Goal: Information Seeking & Learning: Compare options

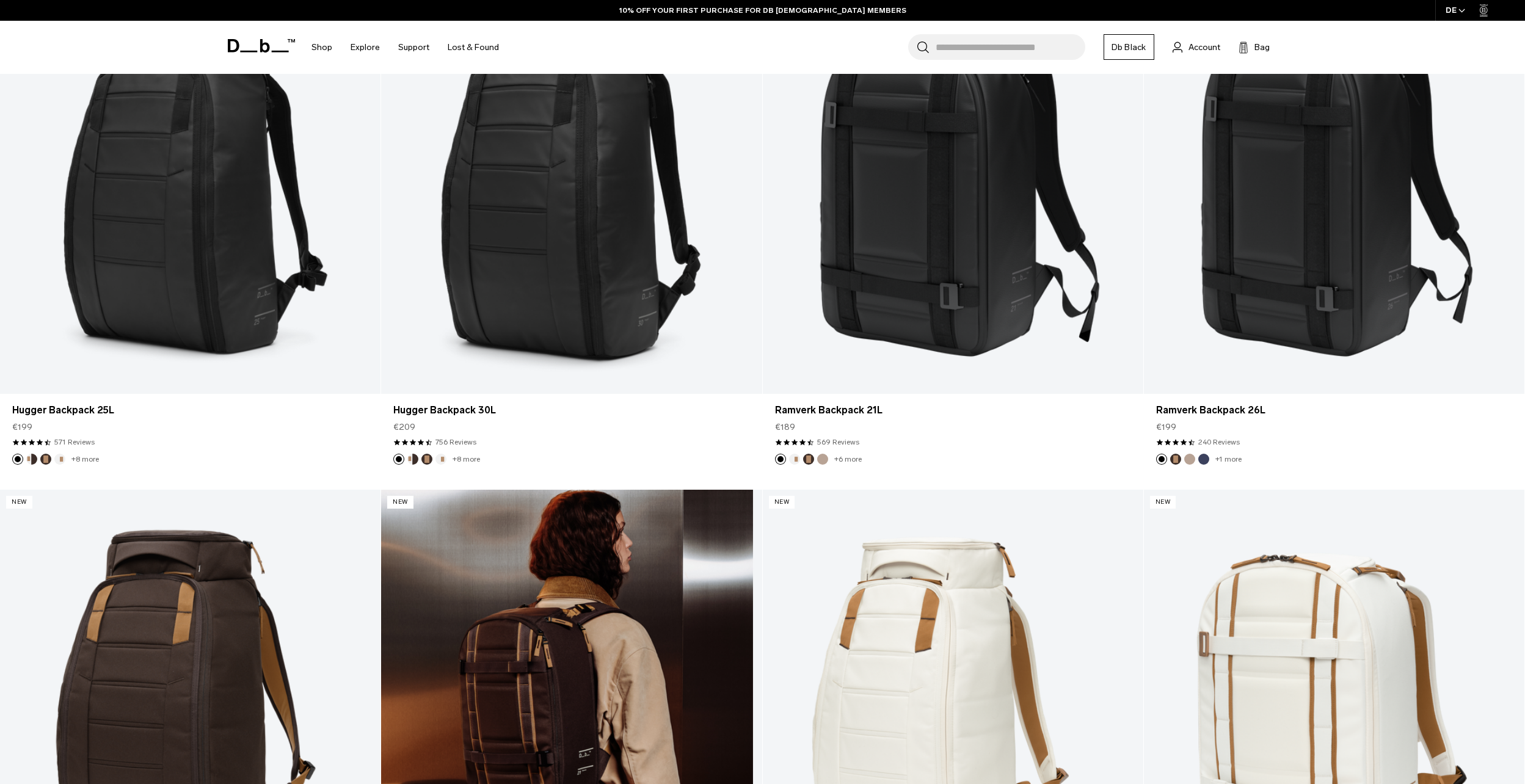
scroll to position [427, 0]
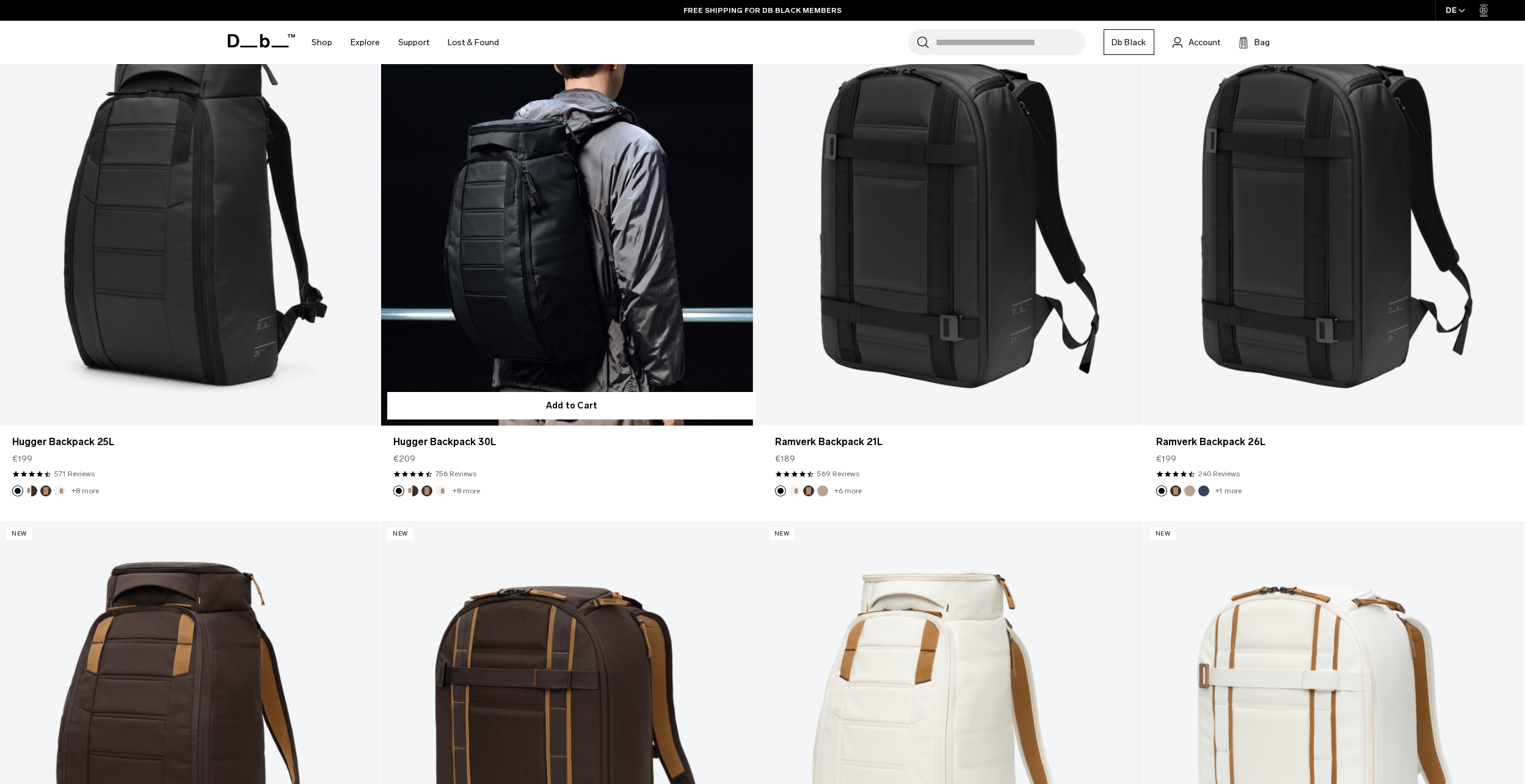
click at [592, 246] on link "Hugger Backpack 30L" at bounding box center [571, 214] width 381 height 423
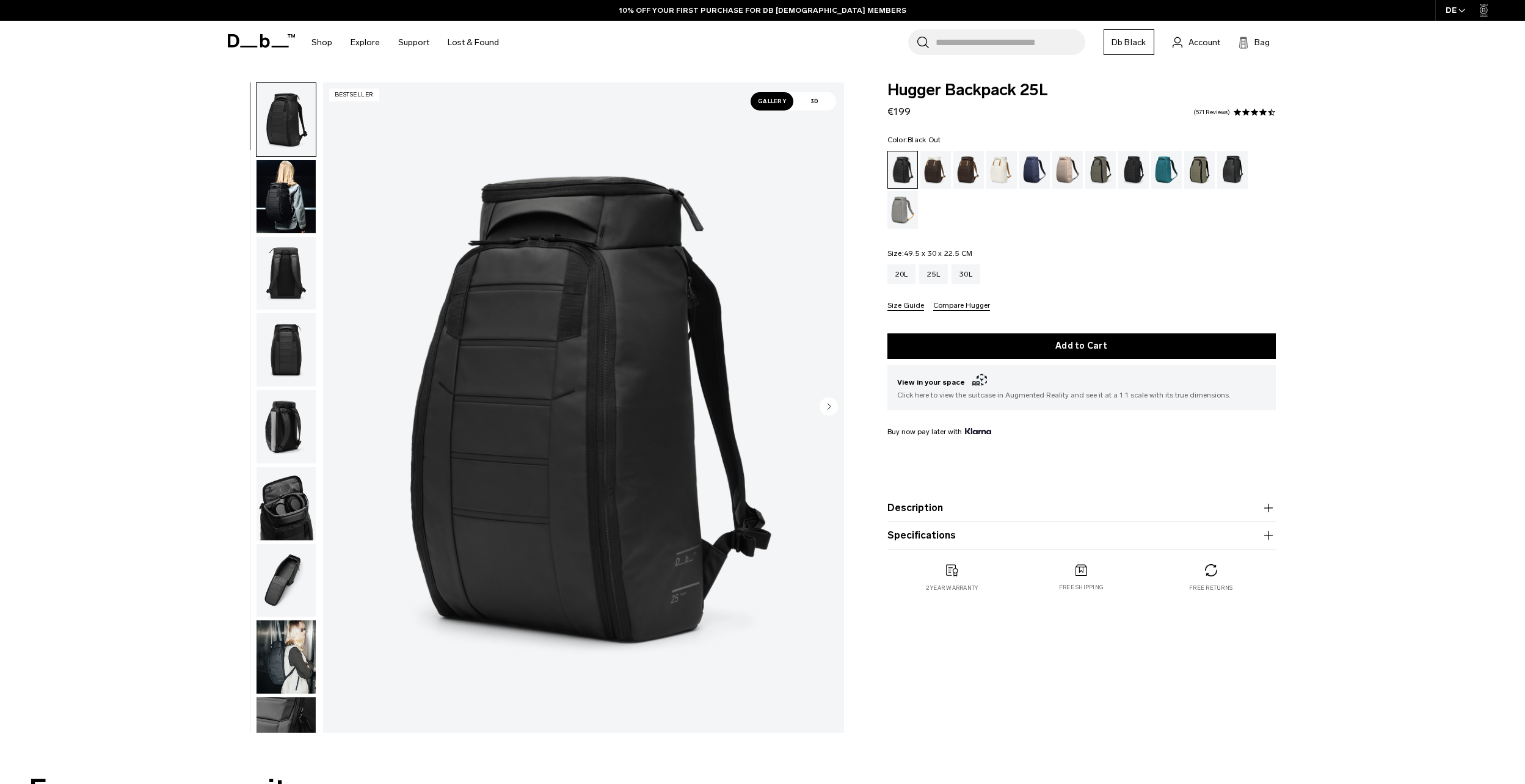
click at [284, 502] on img "button" at bounding box center [286, 504] width 59 height 73
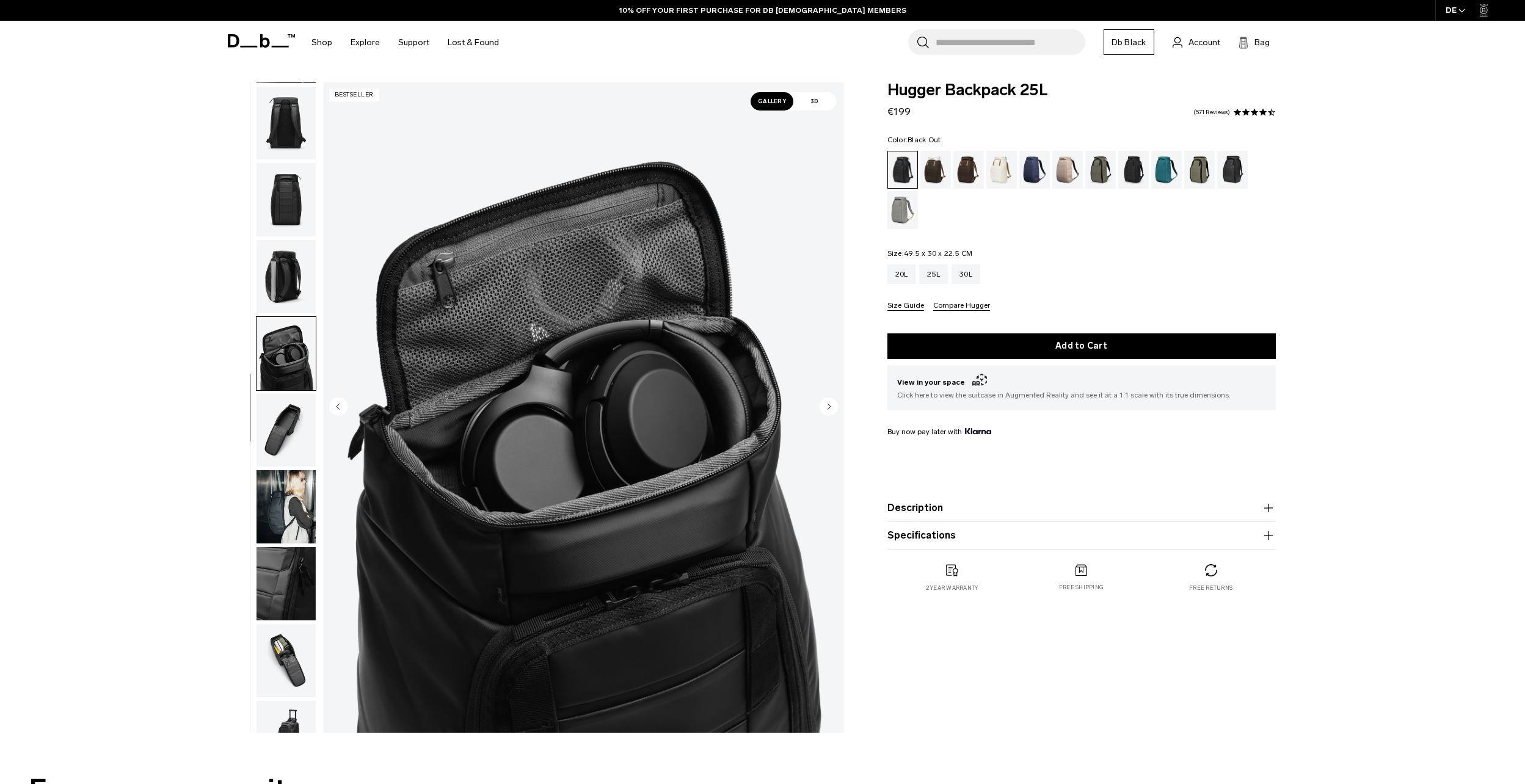
scroll to position [192, 0]
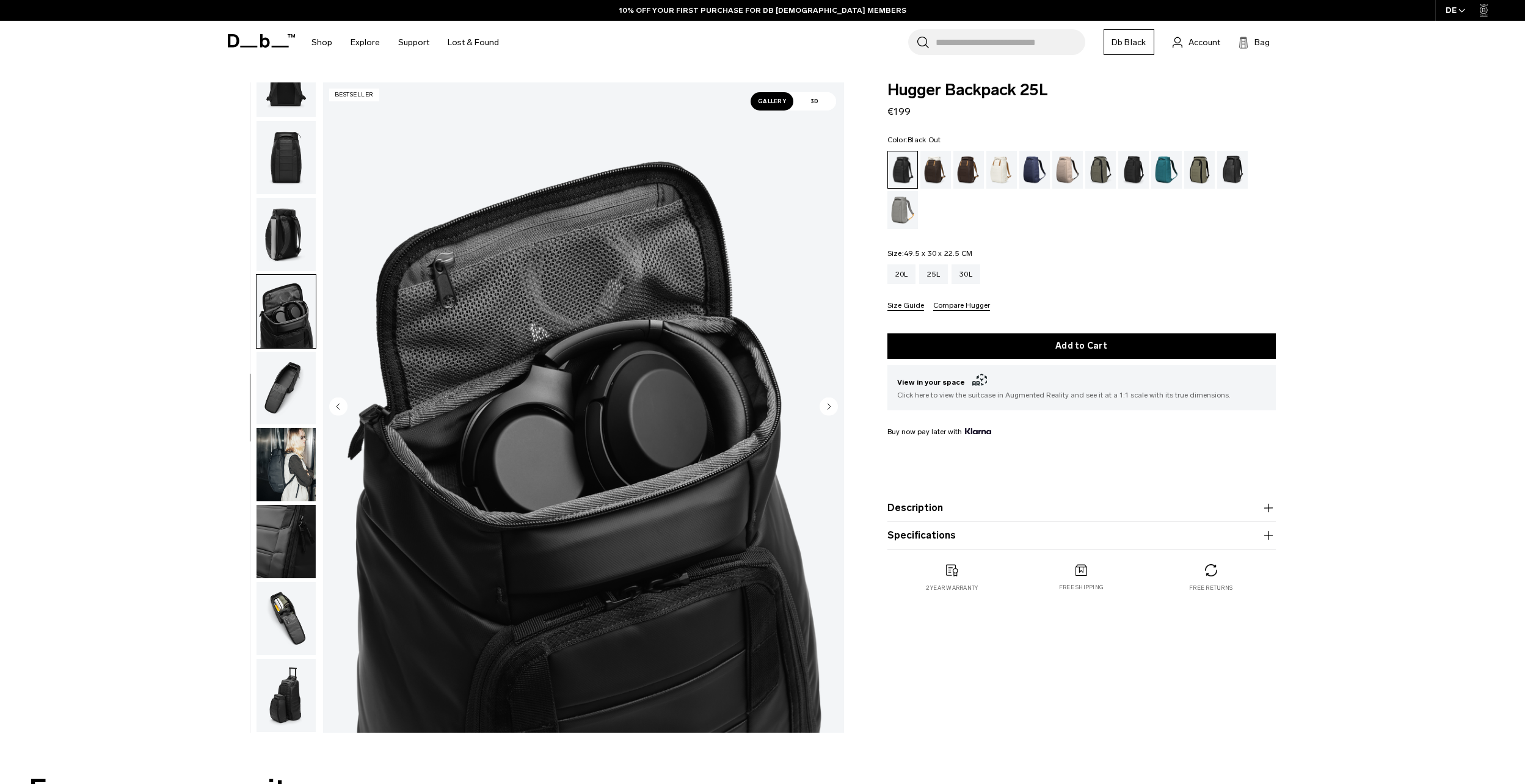
click at [288, 390] on img "button" at bounding box center [286, 388] width 59 height 73
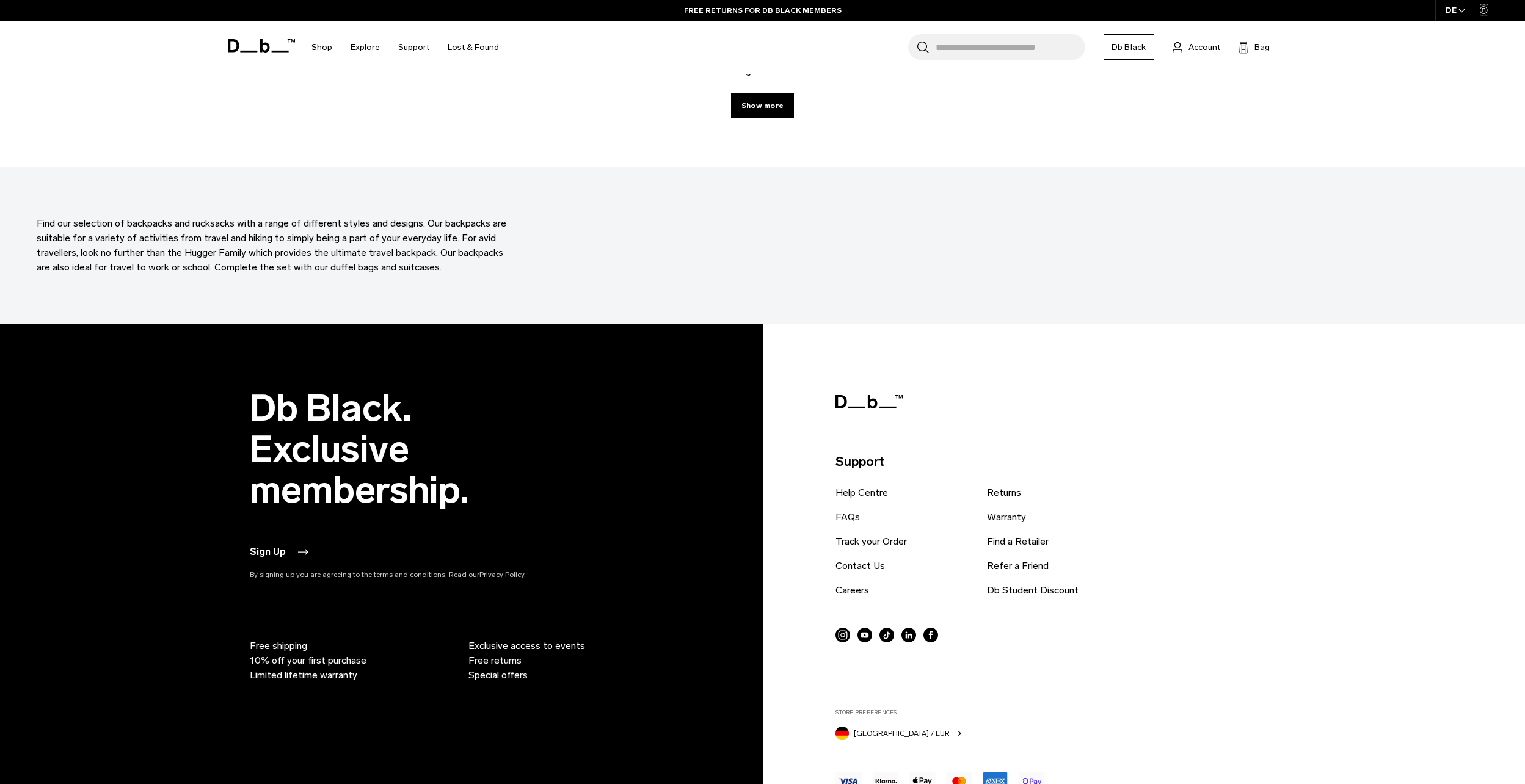
scroll to position [5630, 0]
